Goal: Task Accomplishment & Management: Manage account settings

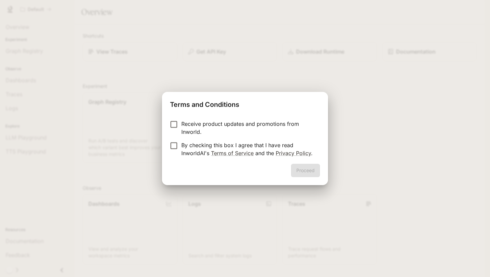
click at [214, 124] on p "Receive product updates and promotions from Inworld." at bounding box center [247, 128] width 133 height 16
click at [202, 149] on p "By checking this box I agree that I have read InworldAI's Terms of Service and …" at bounding box center [247, 149] width 133 height 16
click at [310, 170] on button "Proceed" at bounding box center [305, 170] width 29 height 13
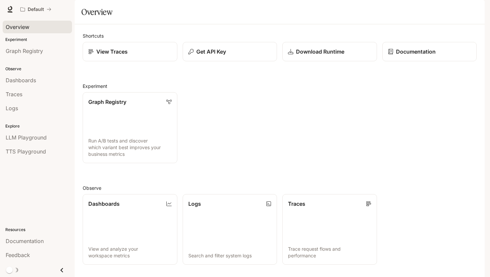
click at [26, 27] on span "Overview" at bounding box center [18, 27] width 24 height 8
click at [21, 90] on span "Traces" at bounding box center [14, 94] width 17 height 8
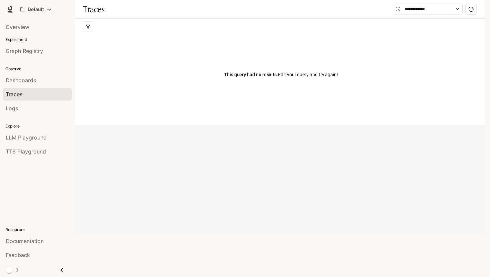
click at [40, 67] on p "Observe" at bounding box center [37, 69] width 75 height 6
click at [38, 83] on div "Dashboards" at bounding box center [37, 80] width 63 height 8
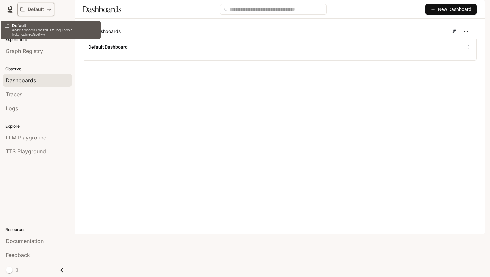
click at [35, 13] on button "Default" at bounding box center [35, 9] width 37 height 13
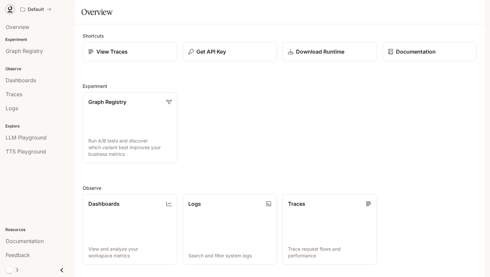
click at [10, 8] on icon at bounding box center [10, 9] width 7 height 7
click at [452, 11] on span "Documentation" at bounding box center [444, 9] width 33 height 8
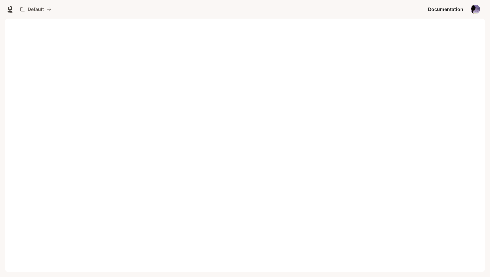
click at [475, 10] on img "button" at bounding box center [475, 9] width 9 height 9
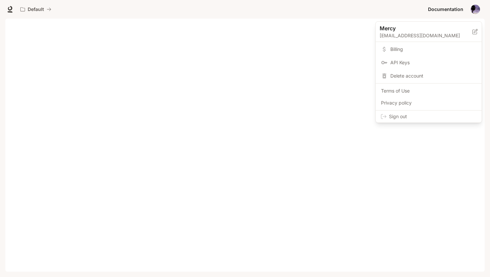
click at [351, 52] on div at bounding box center [245, 138] width 490 height 277
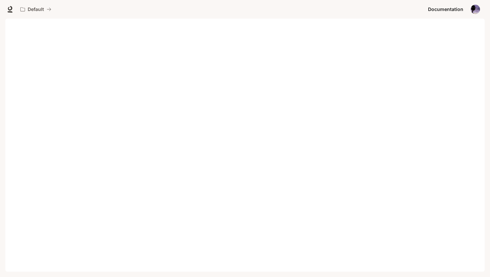
click at [476, 5] on img "button" at bounding box center [475, 9] width 9 height 9
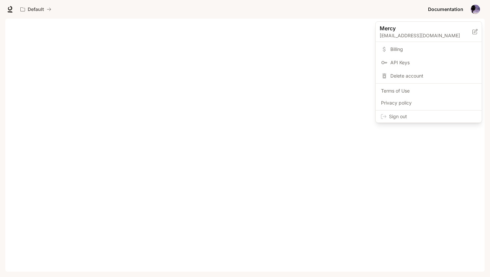
click at [385, 53] on link "Billing" at bounding box center [428, 49] width 103 height 12
